Goal: Check status: Check status

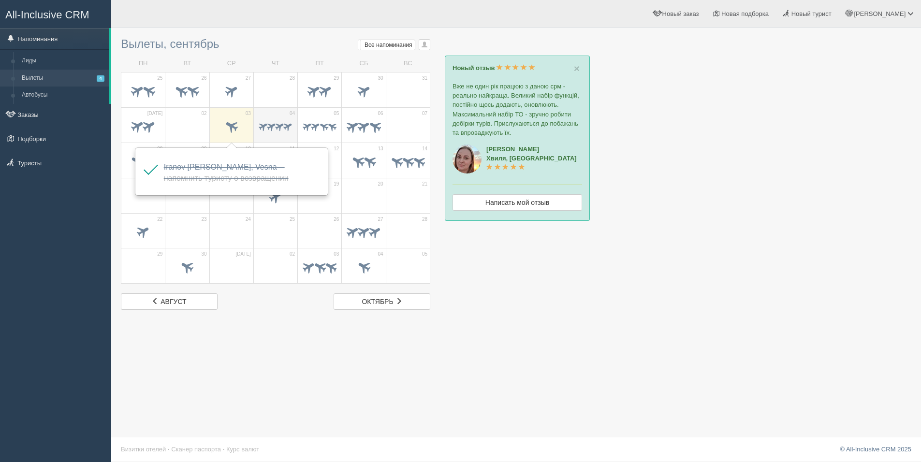
click at [284, 132] on span at bounding box center [287, 126] width 11 height 11
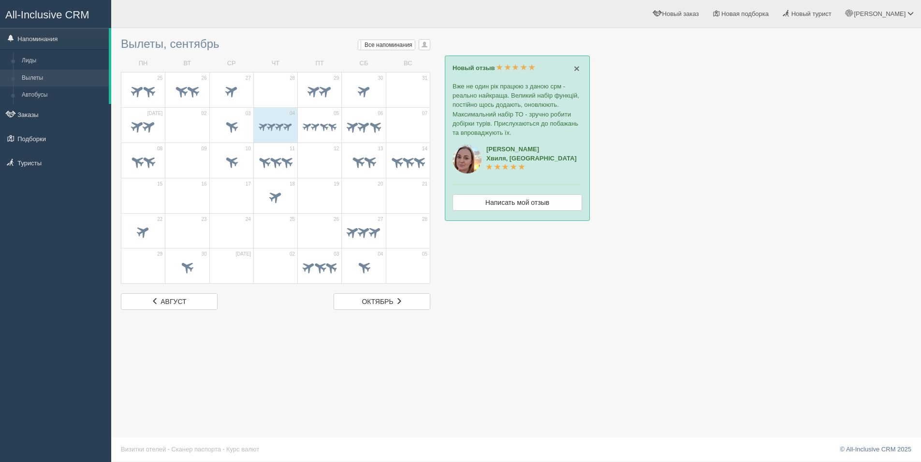
click at [575, 69] on span "×" at bounding box center [577, 68] width 6 height 11
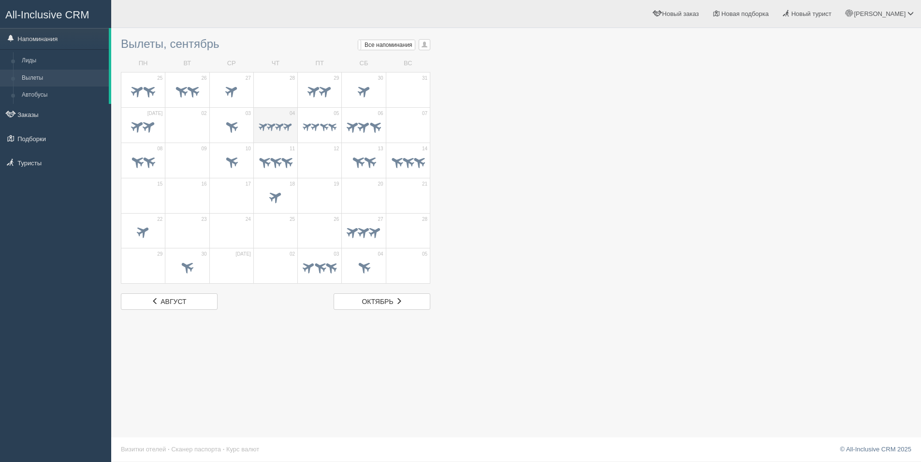
click at [282, 125] on span at bounding box center [287, 126] width 11 height 11
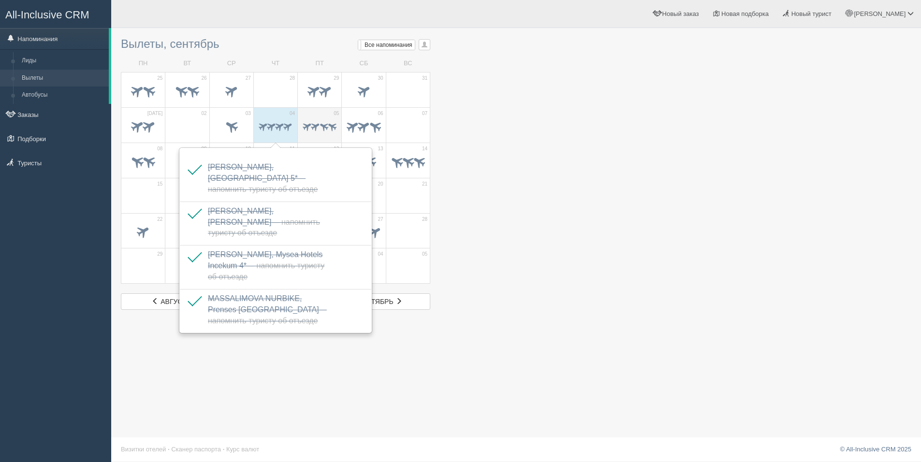
click at [323, 132] on span at bounding box center [320, 128] width 34 height 12
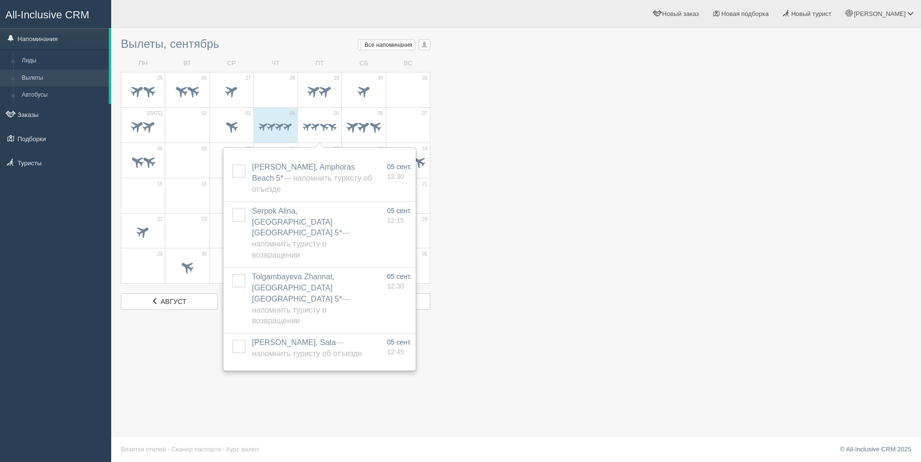
click at [546, 173] on div at bounding box center [516, 171] width 791 height 277
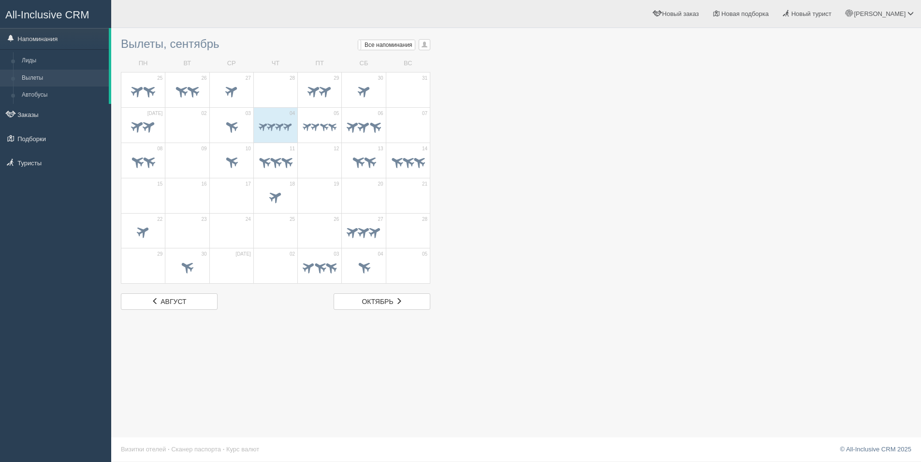
click at [580, 147] on div at bounding box center [516, 171] width 791 height 277
click at [633, 160] on div at bounding box center [516, 171] width 791 height 277
click at [573, 135] on div at bounding box center [516, 171] width 791 height 277
click at [548, 151] on div at bounding box center [516, 171] width 791 height 277
